Goal: Transaction & Acquisition: Purchase product/service

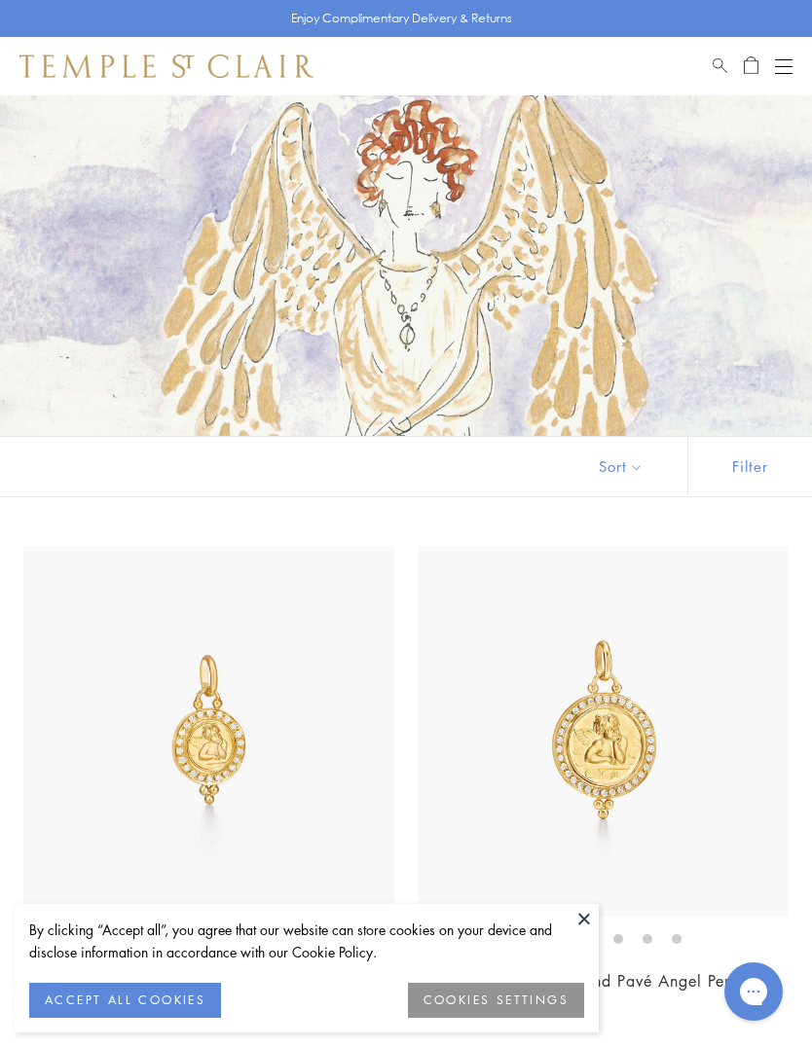
click at [502, 998] on button "COOKIES SETTINGS" at bounding box center [496, 1000] width 176 height 35
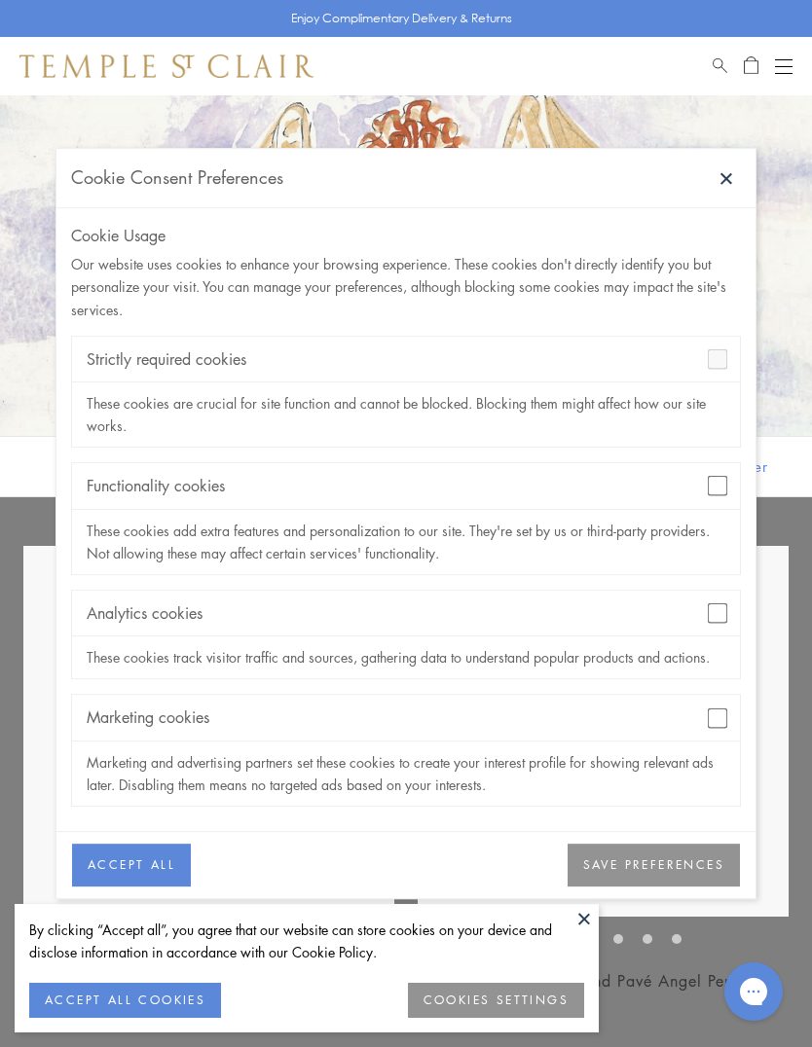
click at [668, 868] on button "SAVE PREFERENCES" at bounding box center [653, 865] width 172 height 43
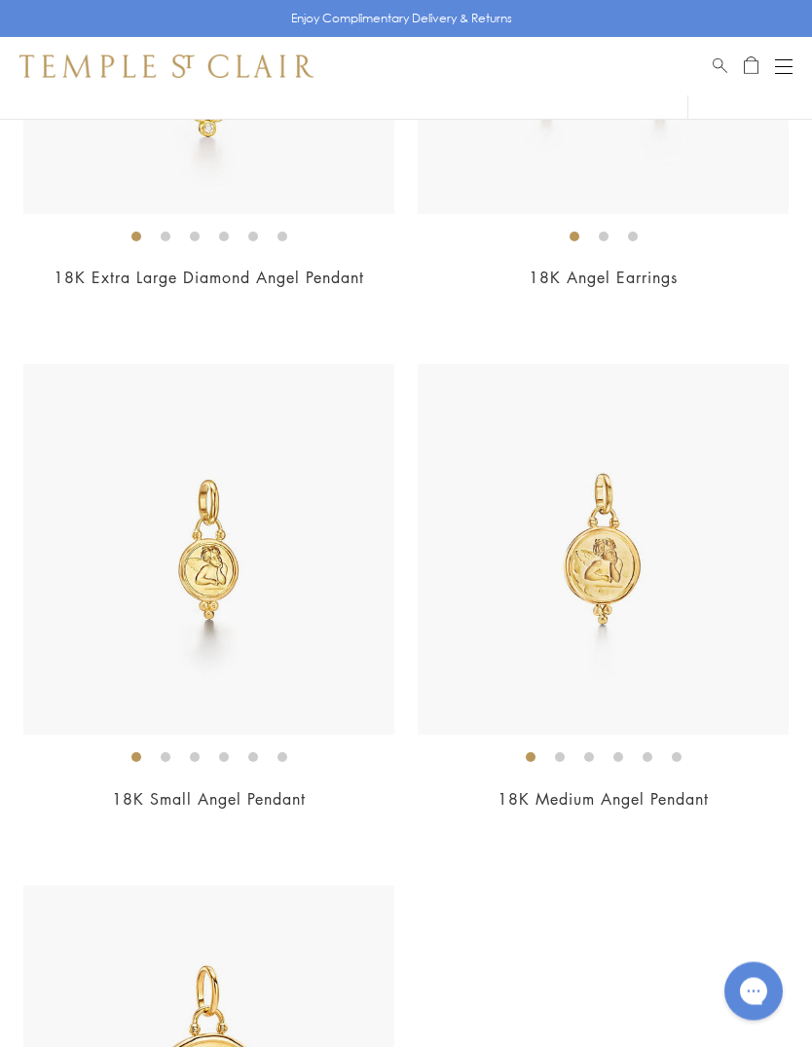
scroll to position [2789, 0]
click at [635, 548] on img at bounding box center [602, 549] width 371 height 371
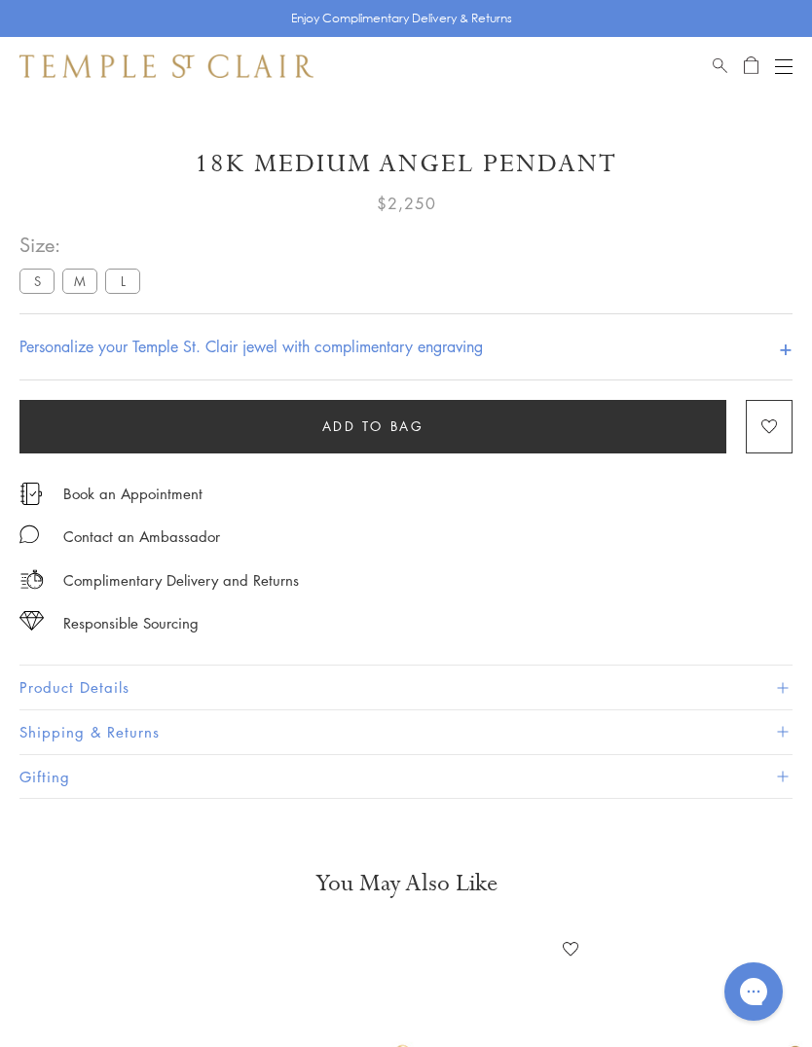
scroll to position [819, 0]
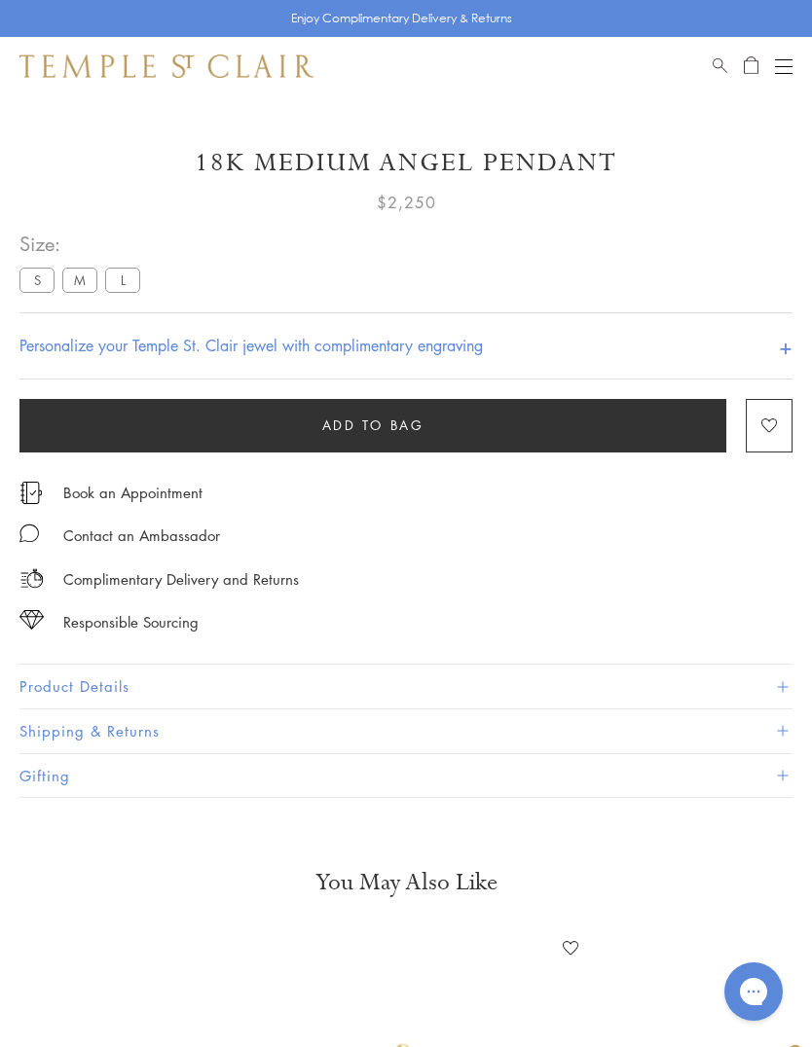
click at [358, 678] on button "Product Details" at bounding box center [405, 687] width 773 height 44
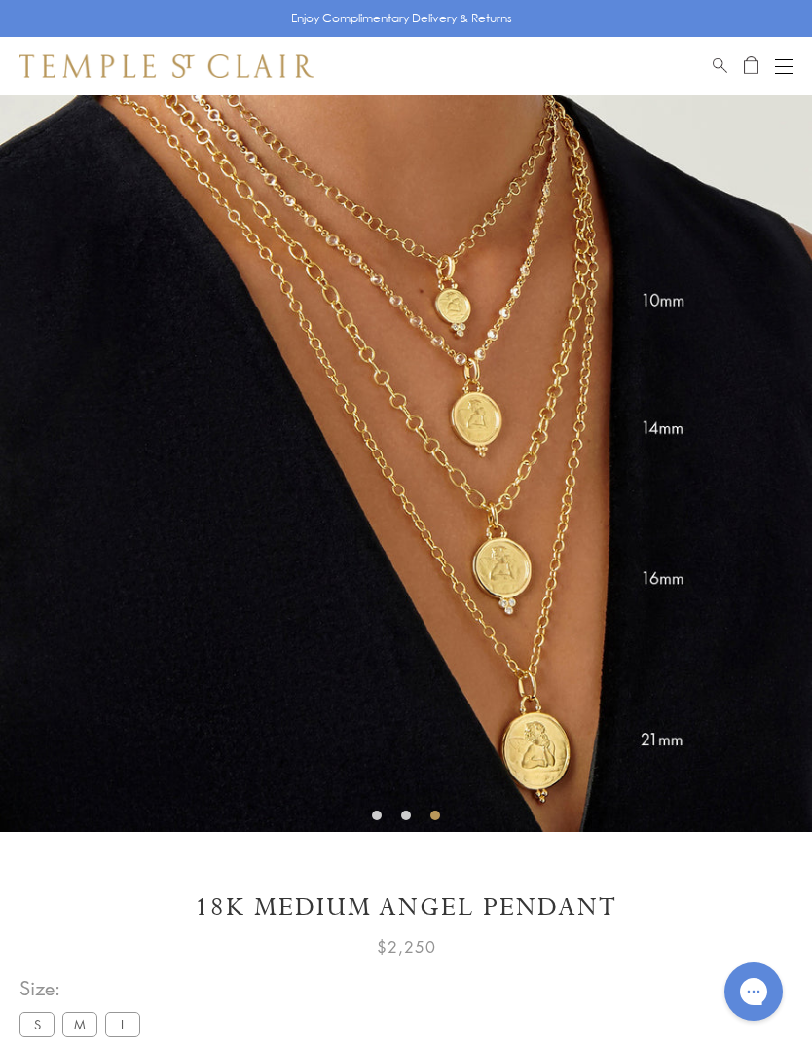
scroll to position [73, 0]
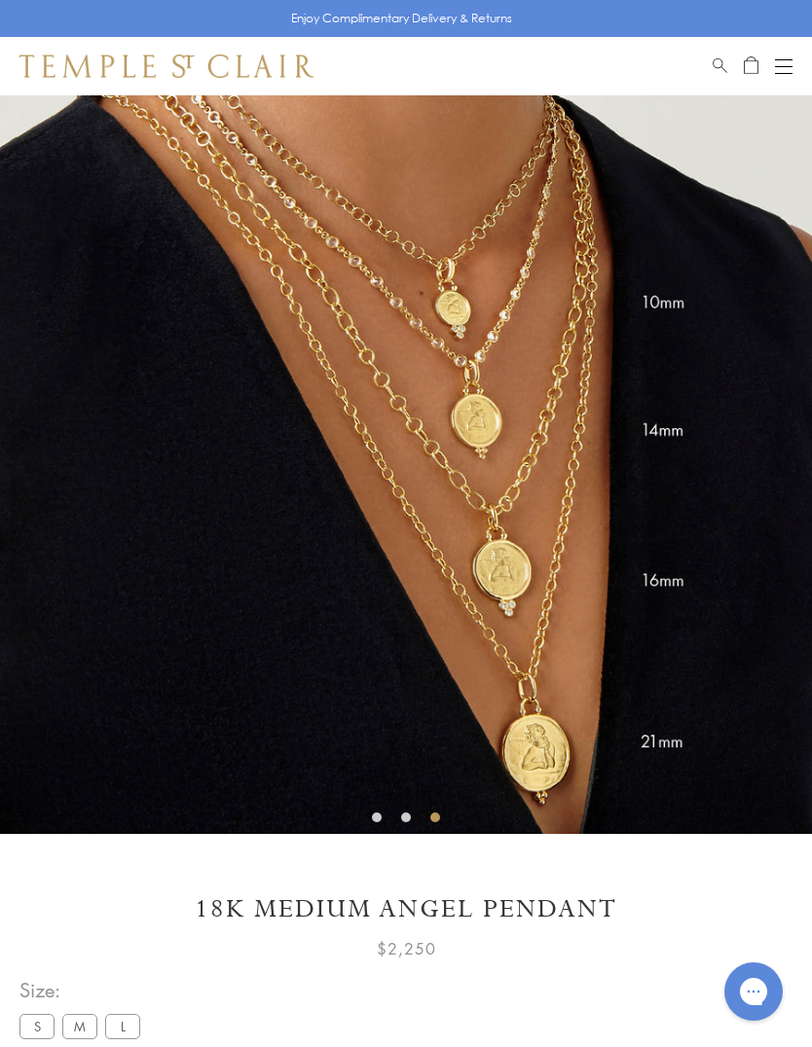
click at [136, 1027] on label "L" at bounding box center [122, 1026] width 35 height 24
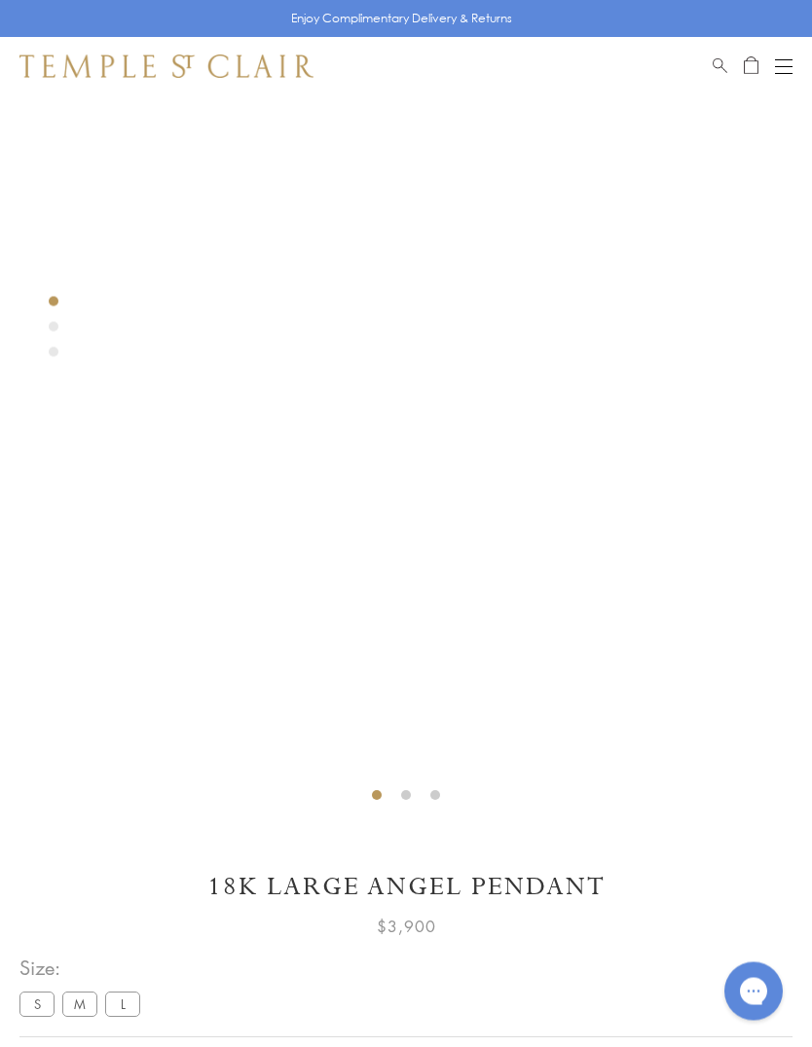
scroll to position [95, 0]
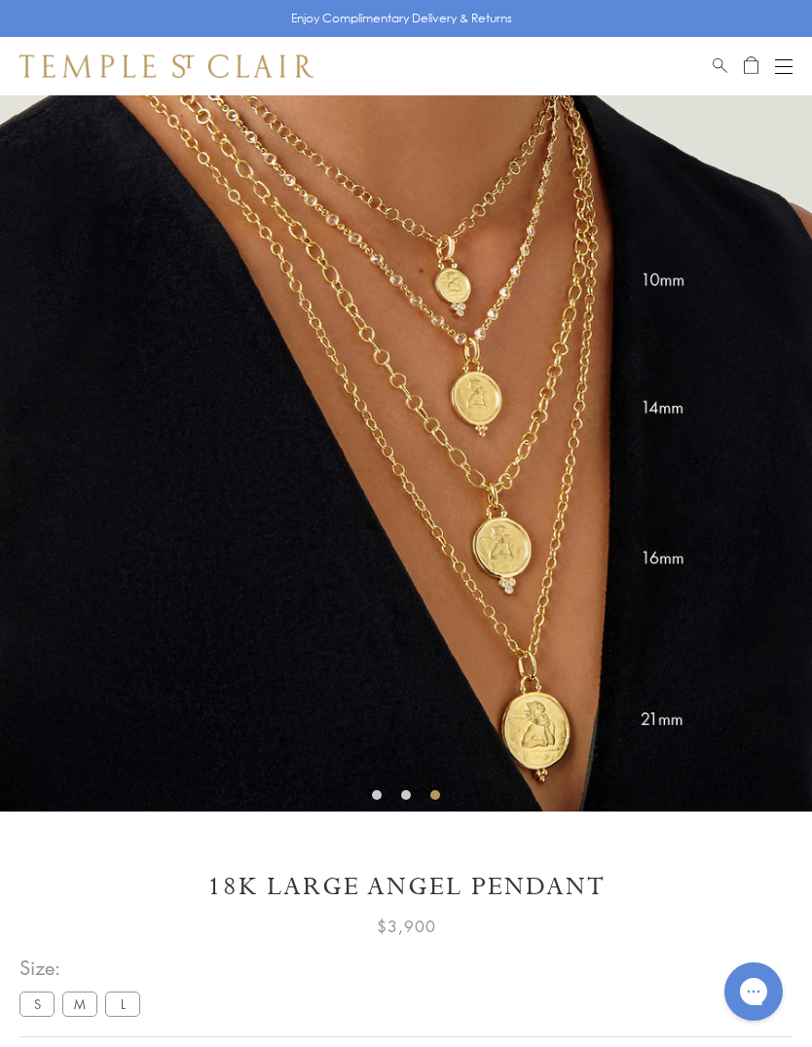
click at [41, 1001] on label "S" at bounding box center [36, 1004] width 35 height 24
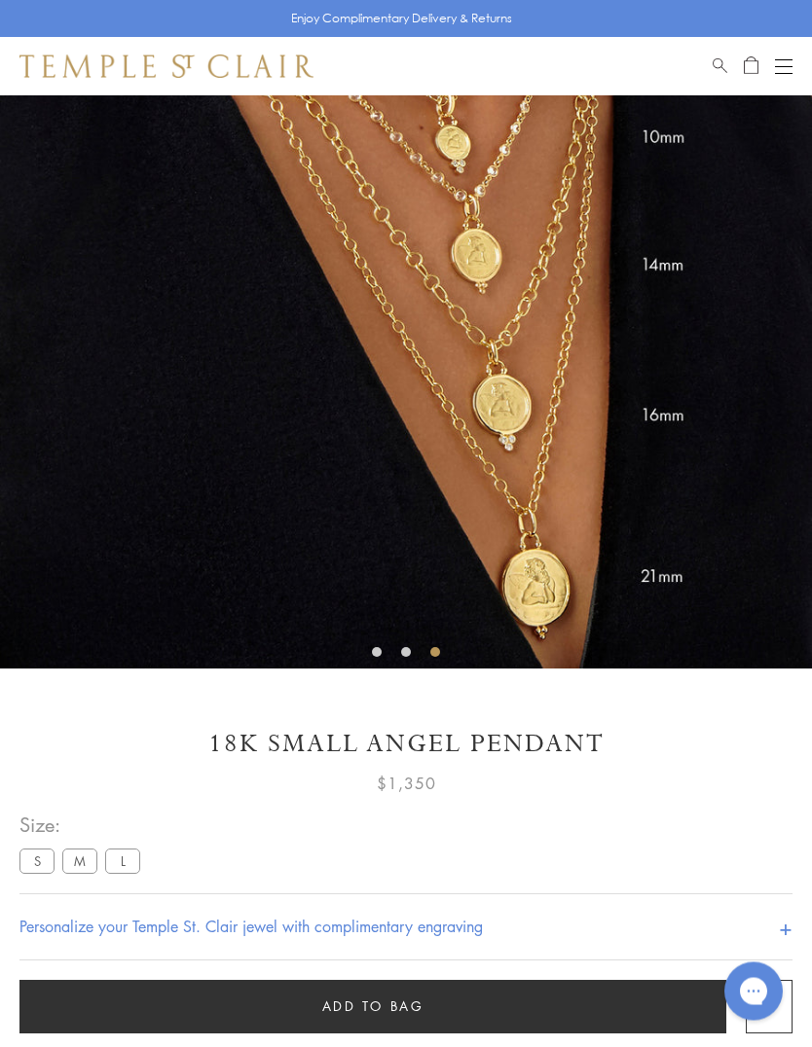
scroll to position [237, 0]
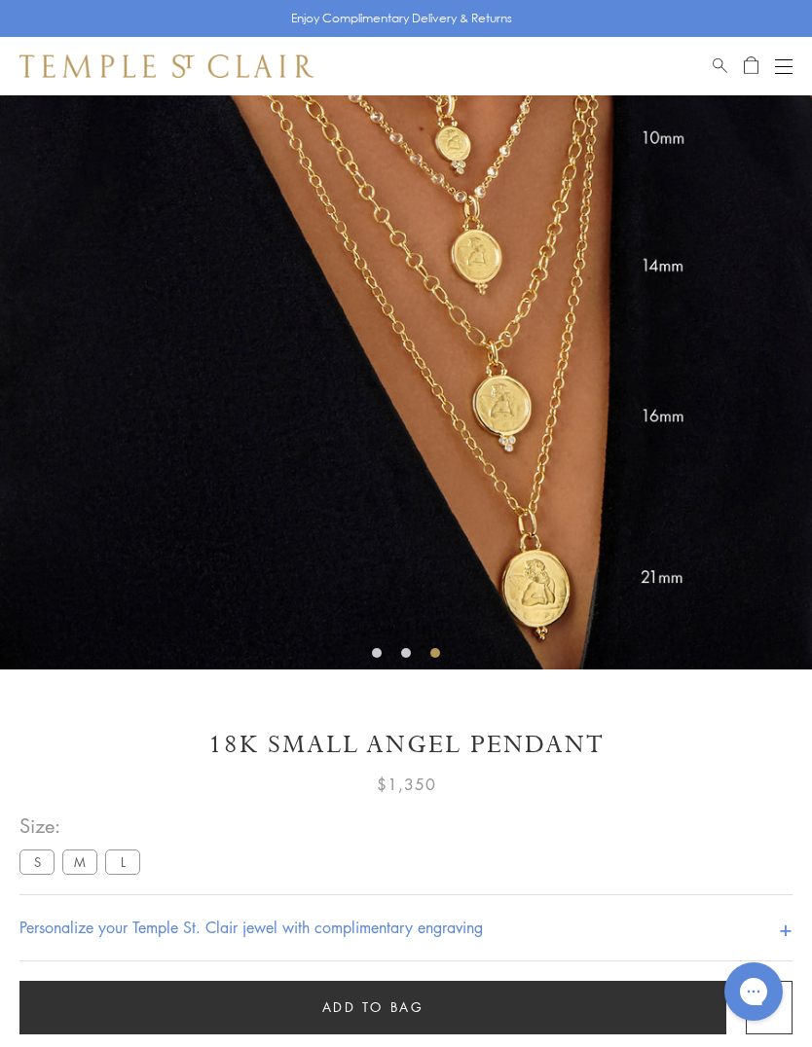
click at [86, 865] on label "M" at bounding box center [79, 861] width 35 height 24
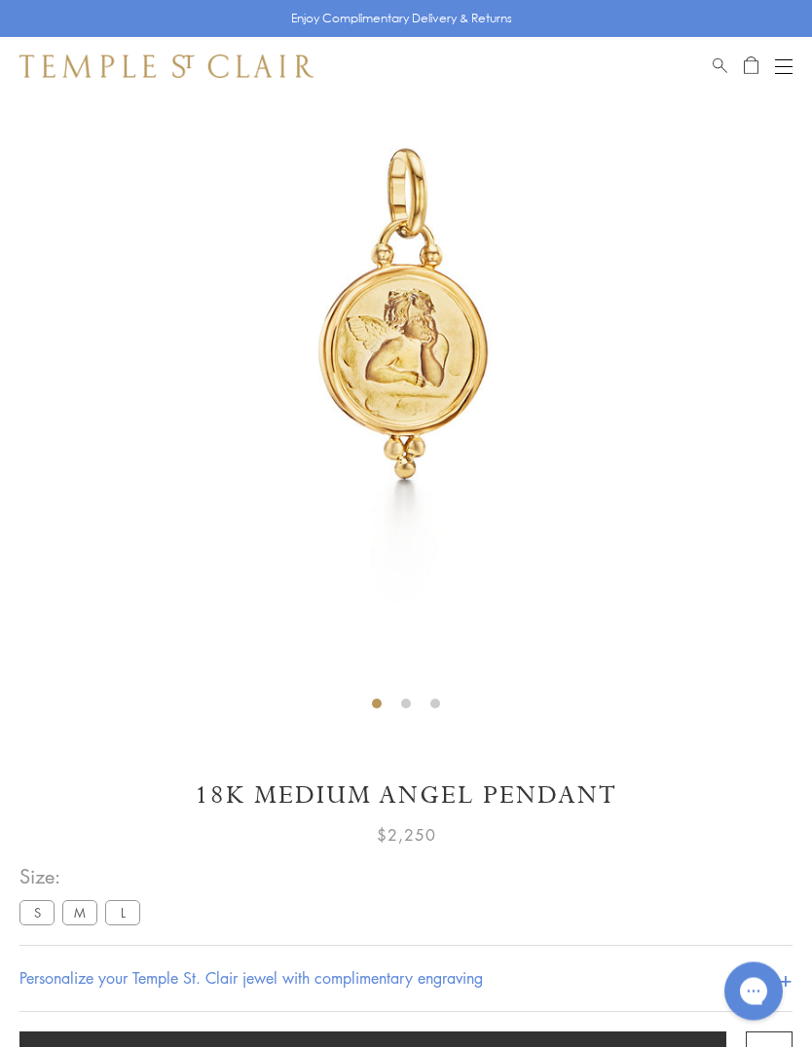
scroll to position [95, 0]
